Goal: Task Accomplishment & Management: Manage account settings

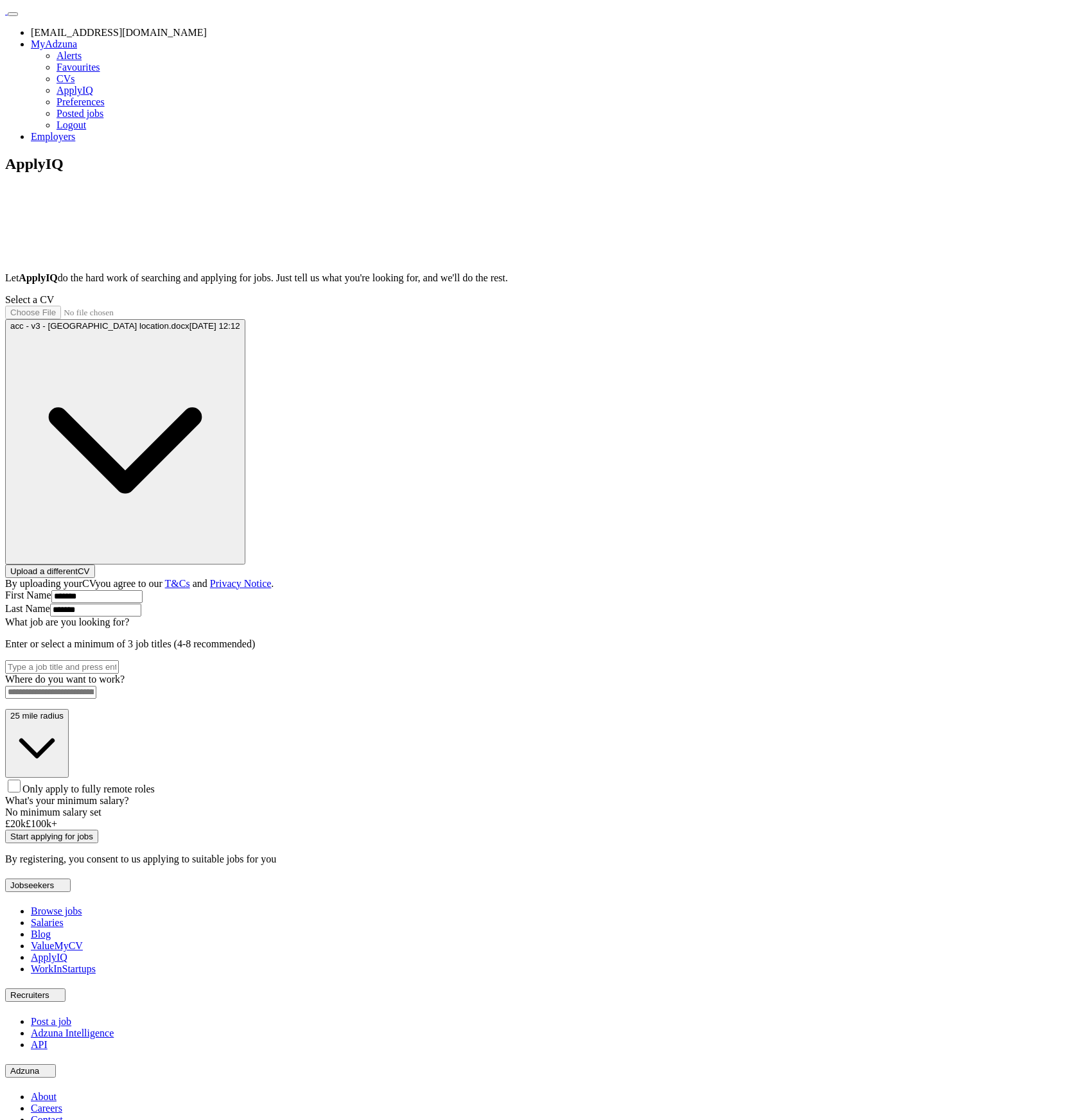
click at [189, 393] on div "ApplyIQ Let ApplyIQ do the hard work of searching and applying for jobs. Just t…" at bounding box center [540, 510] width 1069 height 710
click at [86, 130] on link "Logout" at bounding box center [71, 125] width 30 height 11
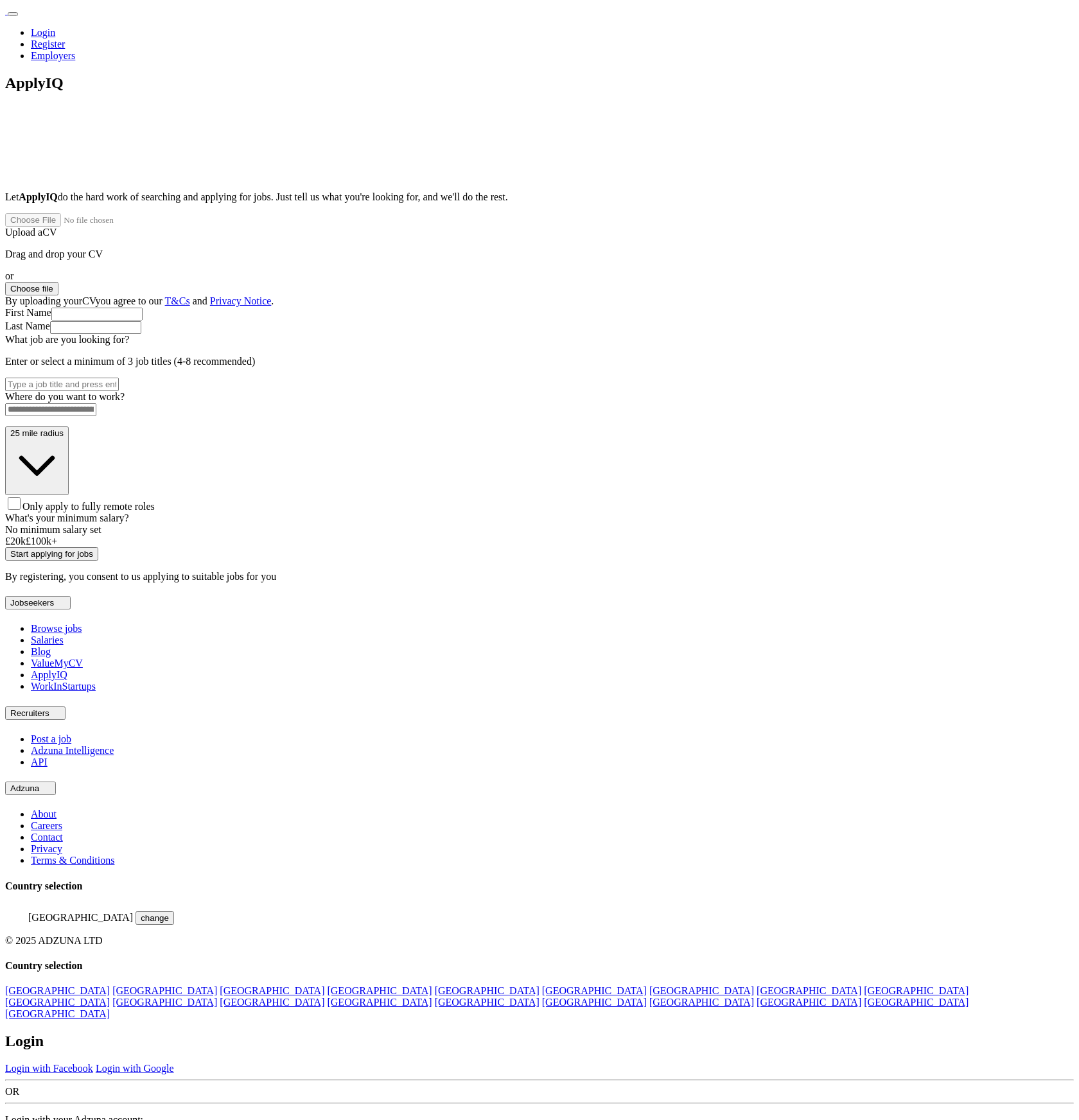
click at [174, 1064] on link "Login with Google" at bounding box center [135, 1069] width 78 height 11
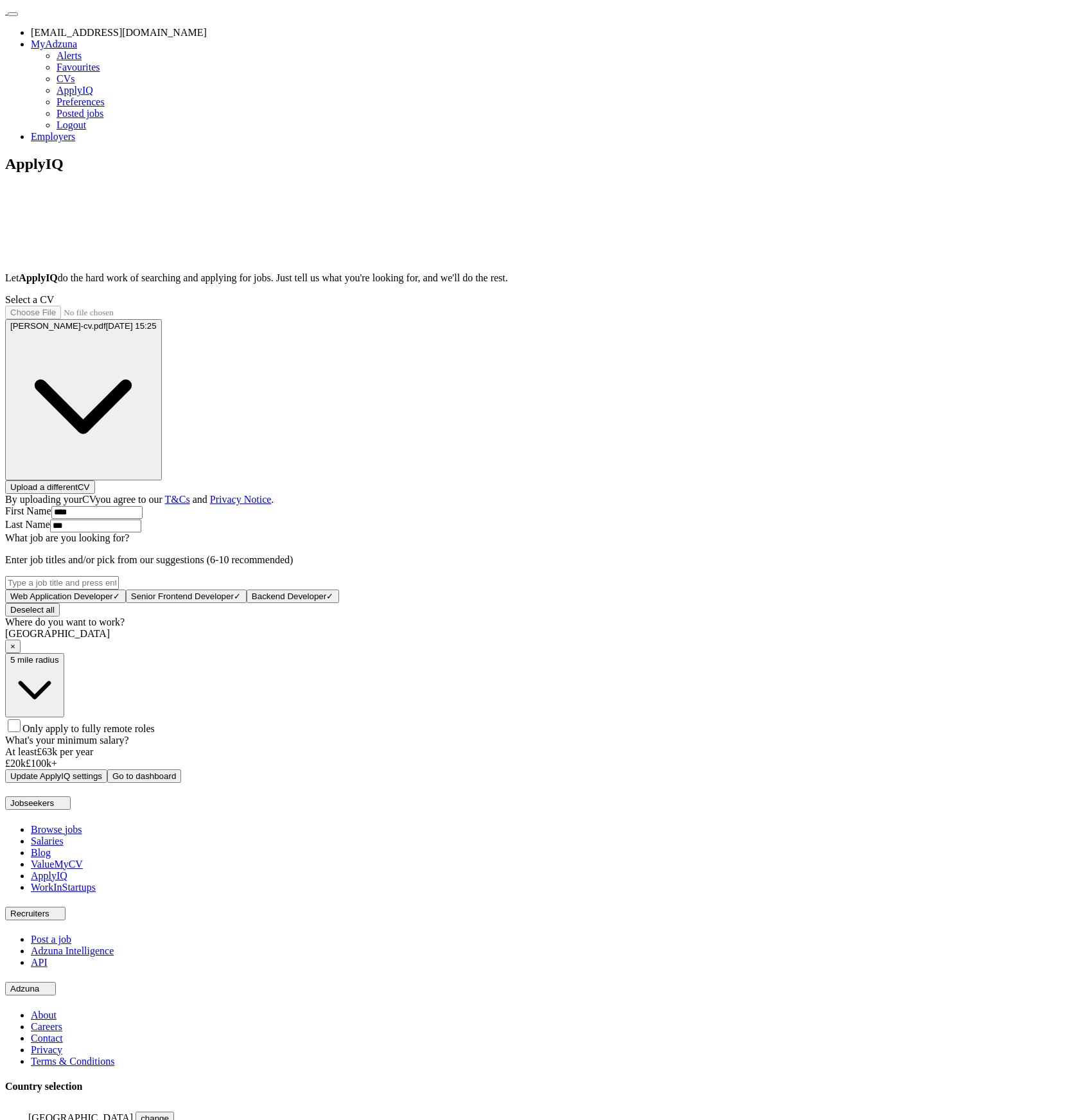
click at [155, 734] on span "Only apply to fully remote roles" at bounding box center [88, 728] width 132 height 11
click at [107, 784] on button "Update ApplyIQ settings" at bounding box center [56, 777] width 102 height 13
click at [16, 651] on span "×" at bounding box center [13, 646] width 5 height 10
click at [97, 641] on input at bounding box center [51, 635] width 91 height 13
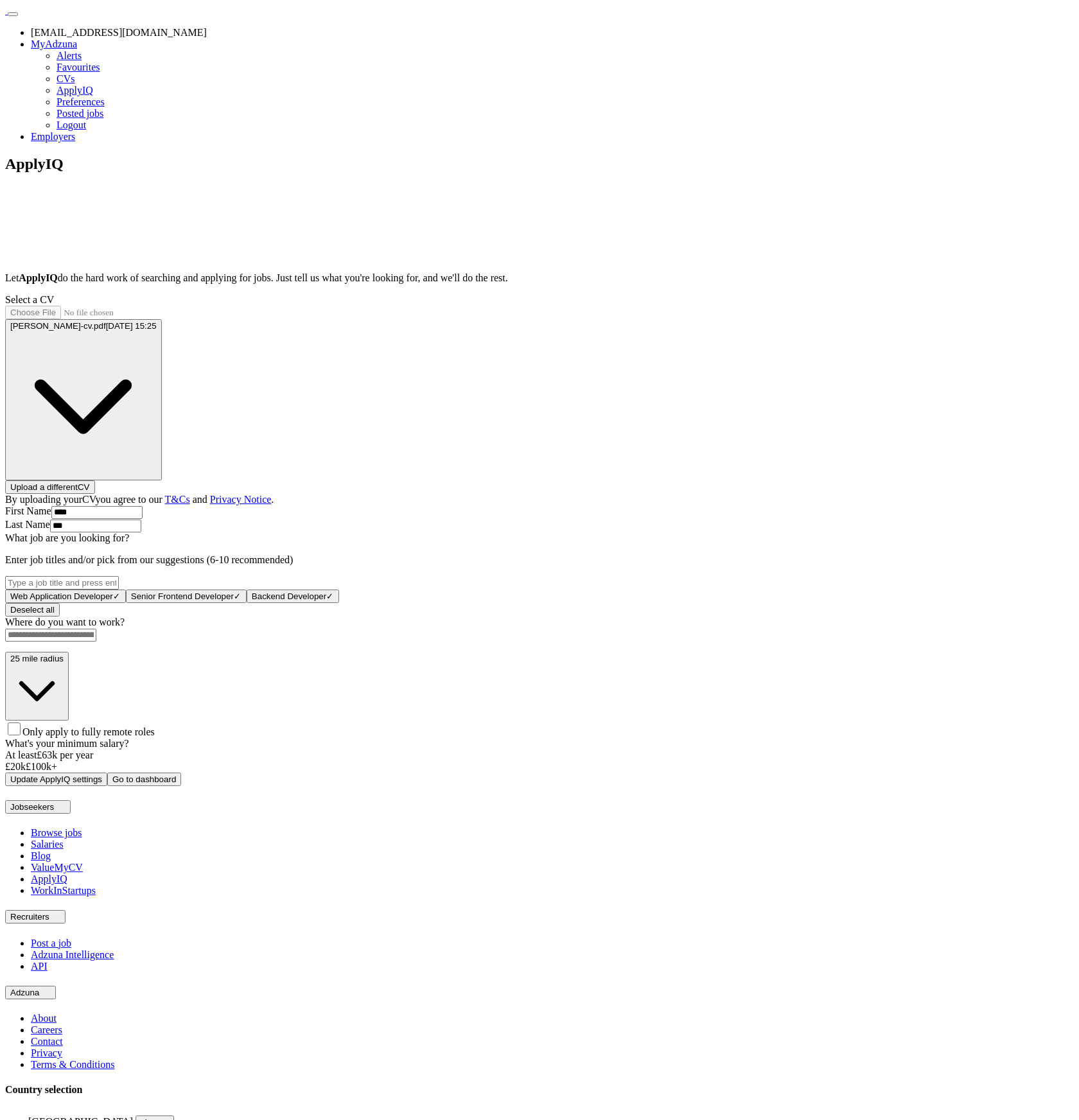
click at [97, 641] on input at bounding box center [51, 635] width 91 height 13
click at [317, 646] on div "ApplyIQ Let ApplyIQ do the hard work of searching and applying for jobs. Just t…" at bounding box center [540, 473] width 1069 height 635
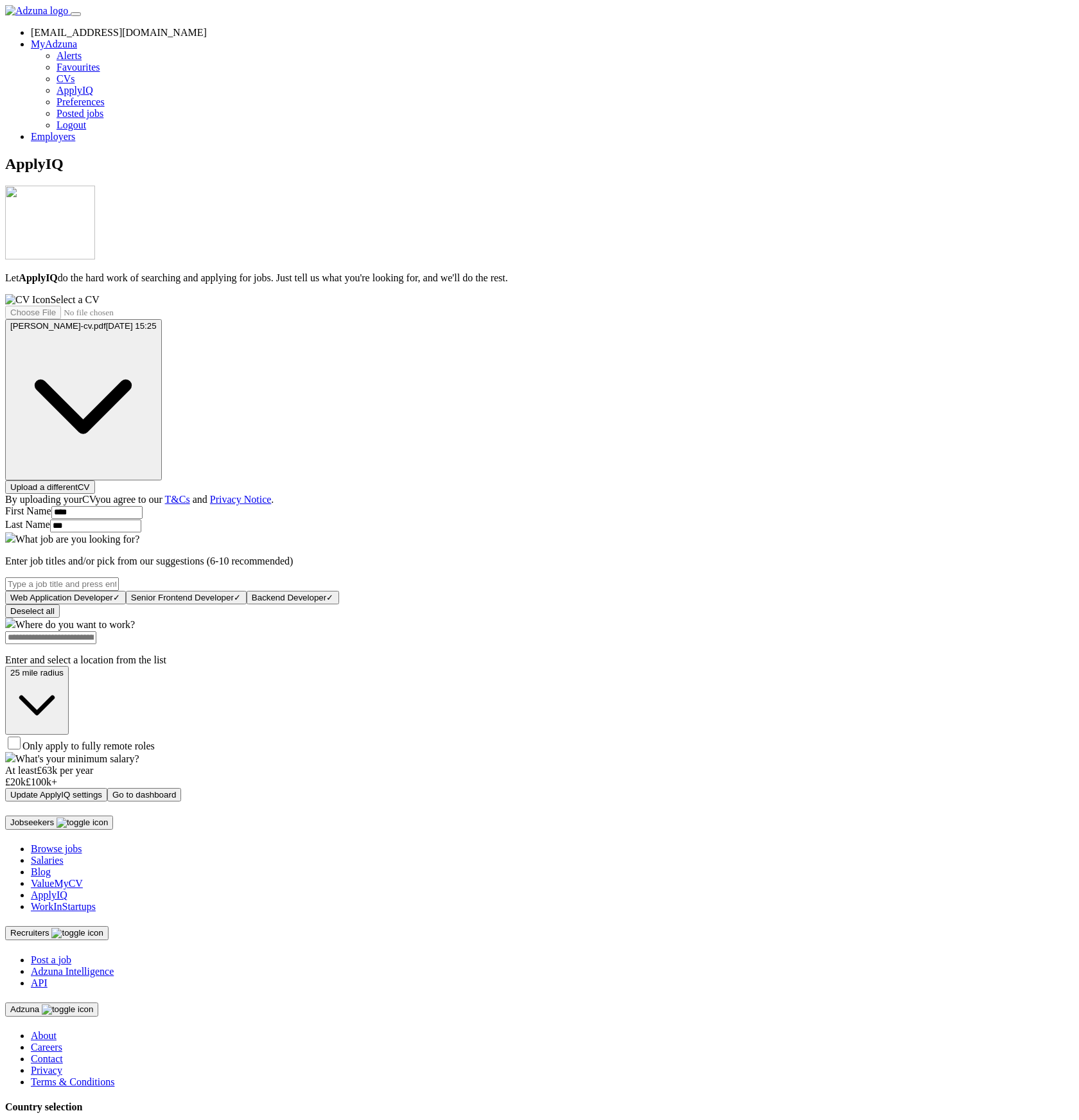
click at [155, 751] on span "Only apply to fully remote roles" at bounding box center [88, 746] width 132 height 11
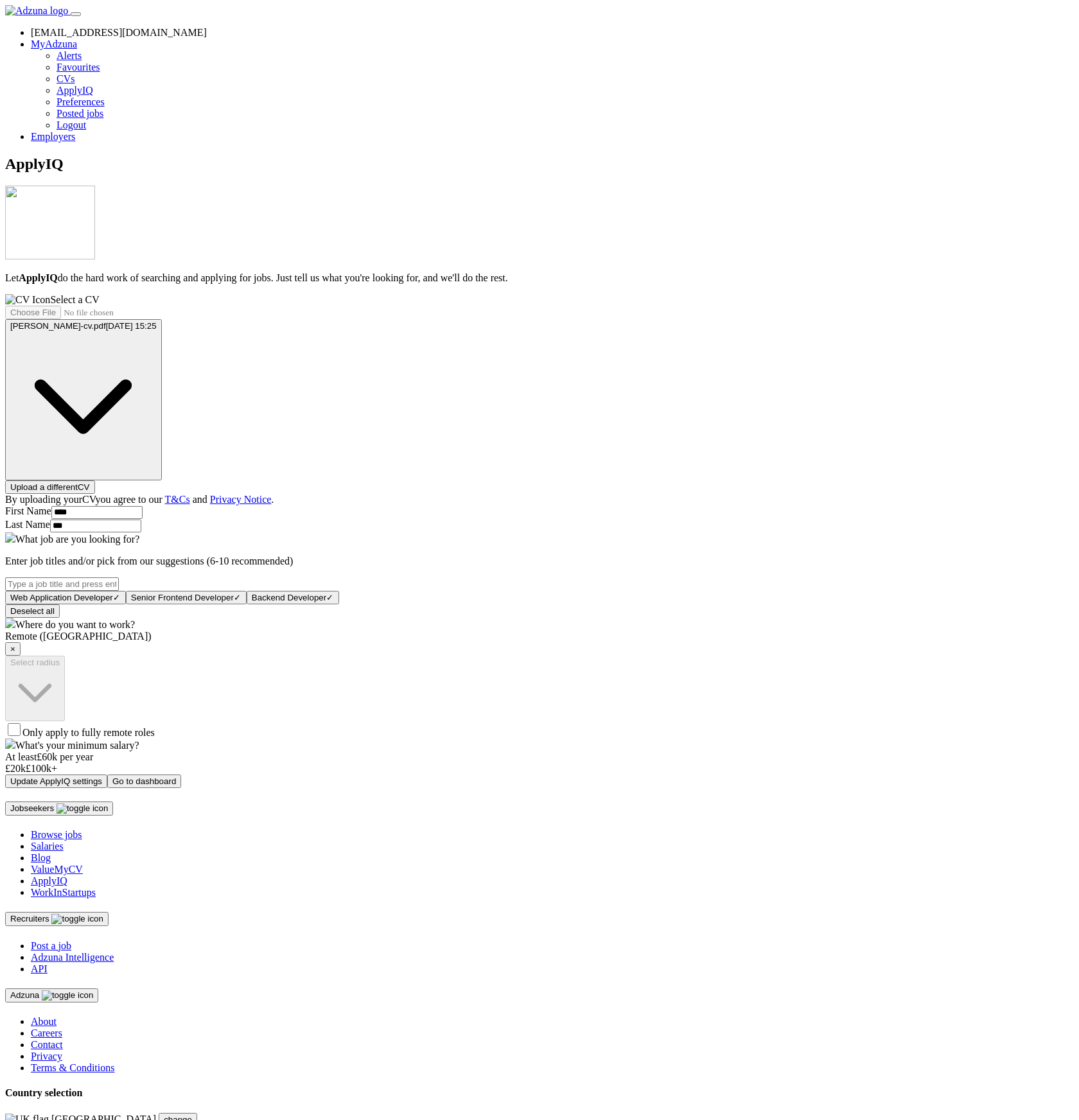
drag, startPoint x: 547, startPoint y: 869, endPoint x: 537, endPoint y: 869, distance: 10.0
click at [138, 763] on div at bounding box center [138, 763] width 0 height 0
click at [107, 789] on button "Update ApplyIQ settings" at bounding box center [56, 781] width 102 height 13
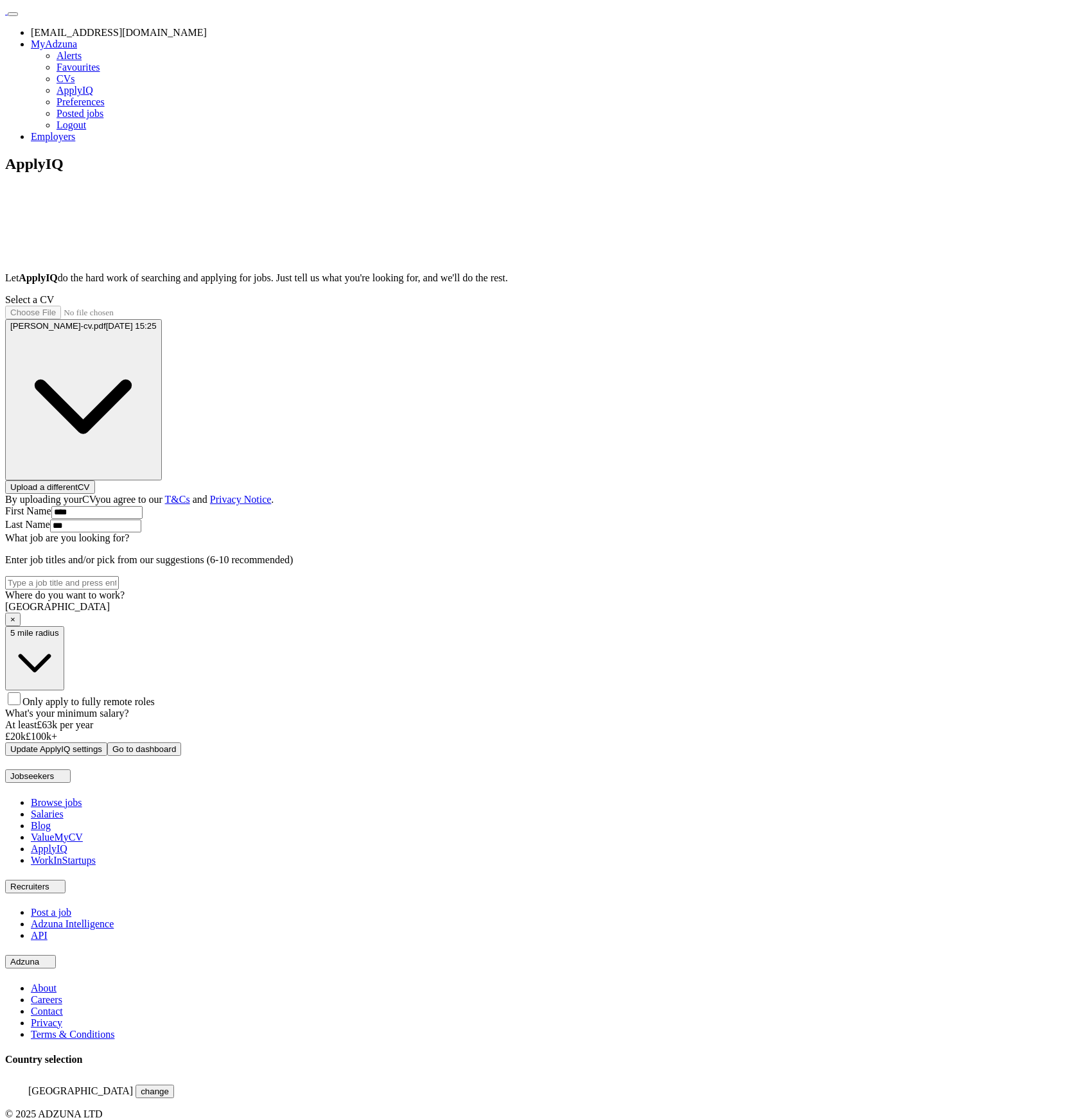
click at [177, 400] on div "ApplyIQ Let ApplyIQ do the hard work of searching and applying for jobs. Just t…" at bounding box center [540, 456] width 1069 height 601
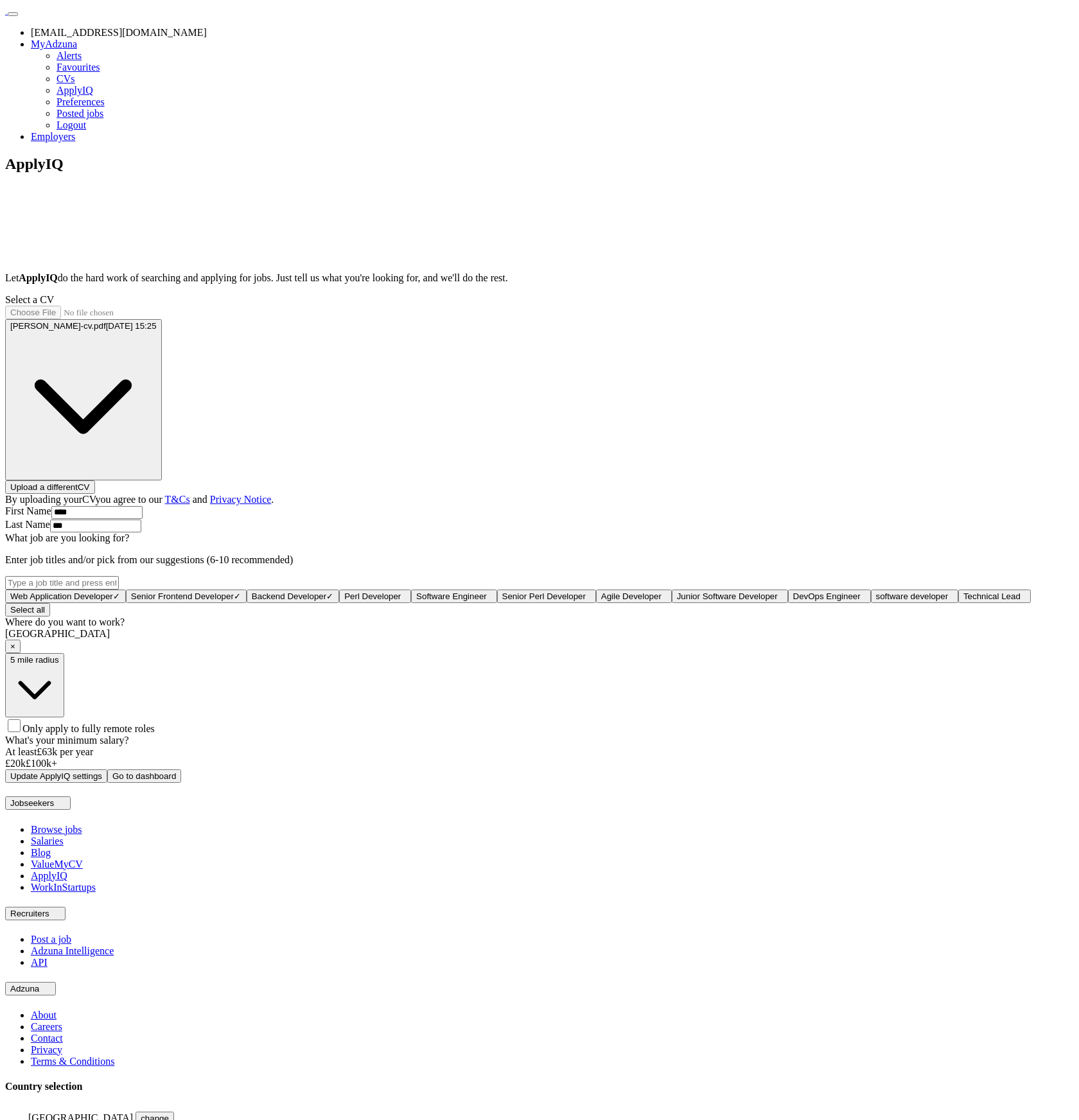
click at [142, 291] on div "ApplyIQ Let ApplyIQ do the hard work of searching and applying for jobs. Just t…" at bounding box center [540, 469] width 1069 height 627
click at [5, 14] on img at bounding box center [5, 14] width 0 height 0
